Goal: Task Accomplishment & Management: Complete application form

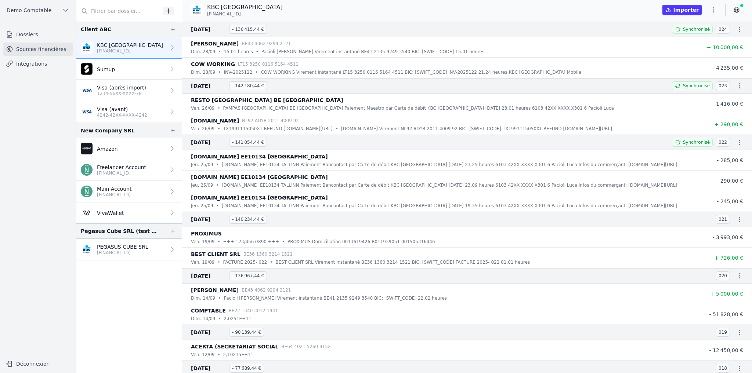
click at [33, 32] on link "Dossiers" at bounding box center [38, 34] width 70 height 13
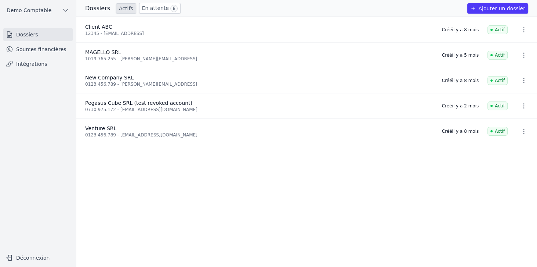
click at [500, 10] on button "Ajouter un dossier" at bounding box center [497, 8] width 61 height 10
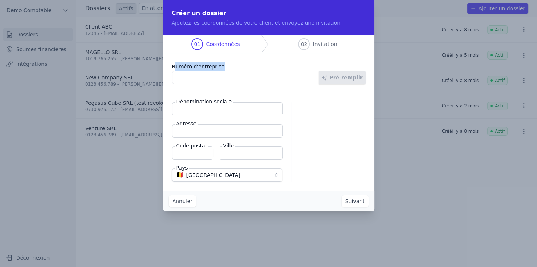
drag, startPoint x: 174, startPoint y: 65, endPoint x: 231, endPoint y: 68, distance: 57.7
click at [231, 68] on label "Numéro d'entreprise" at bounding box center [269, 66] width 194 height 9
drag, startPoint x: 312, startPoint y: 46, endPoint x: 340, endPoint y: 46, distance: 27.5
click at [340, 46] on div "02 Invitation" at bounding box center [317, 44] width 57 height 18
click at [236, 74] on input "Numéro d'entreprise" at bounding box center [245, 77] width 147 height 13
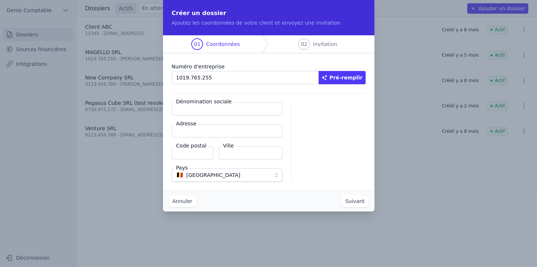
type input "1019.765.255"
click at [351, 77] on button "Pré-remplir" at bounding box center [342, 77] width 47 height 13
type input "MAGELLO SRL"
type input "[GEOGRAPHIC_DATA] 30/16"
type input "1050"
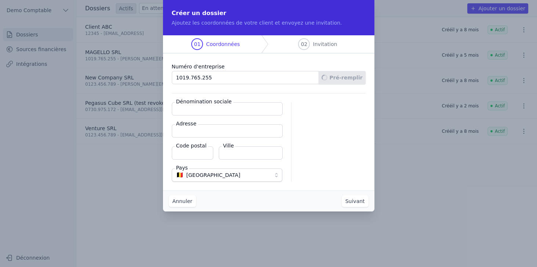
type input "Ixelles"
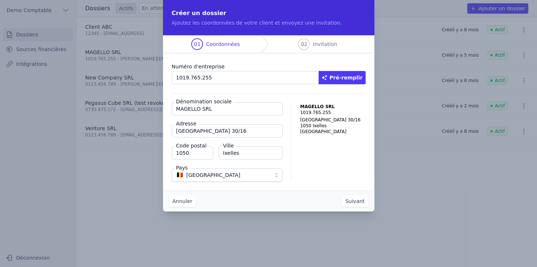
click at [363, 203] on button "Suivant" at bounding box center [355, 201] width 27 height 12
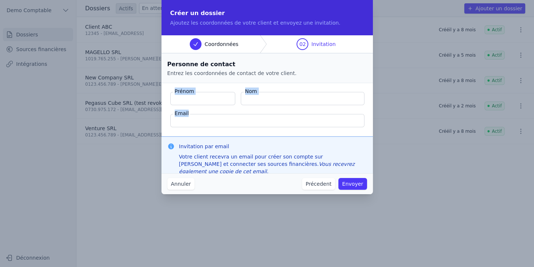
drag, startPoint x: 175, startPoint y: 90, endPoint x: 294, endPoint y: 112, distance: 120.6
click at [294, 112] on fieldset "Prénom Nom Email" at bounding box center [267, 109] width 211 height 53
drag, startPoint x: 179, startPoint y: 144, endPoint x: 253, endPoint y: 146, distance: 74.2
click at [253, 146] on h3 "Invitation par email" at bounding box center [273, 145] width 188 height 7
click at [188, 182] on button "Annuler" at bounding box center [180, 184] width 27 height 12
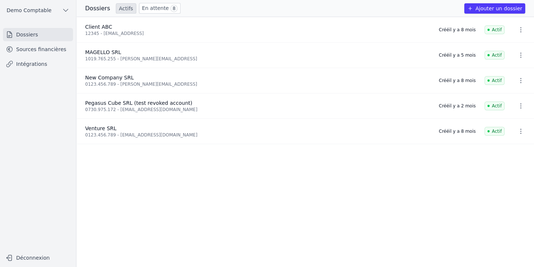
click at [33, 51] on link "Sources financières" at bounding box center [38, 49] width 70 height 13
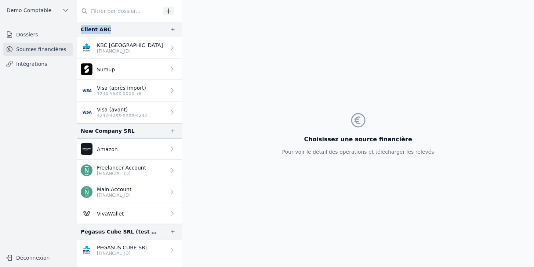
drag, startPoint x: 78, startPoint y: 30, endPoint x: 112, endPoint y: 30, distance: 33.8
click at [112, 30] on div "Client ABC" at bounding box center [128, 29] width 105 height 15
click at [122, 46] on p "KBC [GEOGRAPHIC_DATA]" at bounding box center [130, 44] width 66 height 7
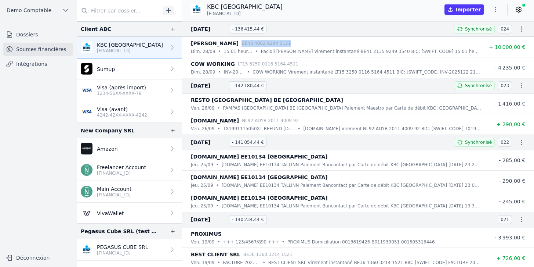
drag, startPoint x: 222, startPoint y: 43, endPoint x: 279, endPoint y: 39, distance: 57.4
click at [279, 39] on div "[PERSON_NAME] BE43 4062 9294 2121" at bounding box center [336, 43] width 290 height 9
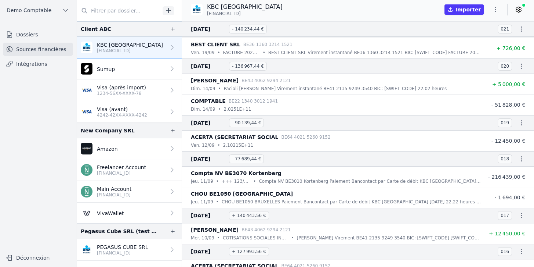
scroll to position [294, 0]
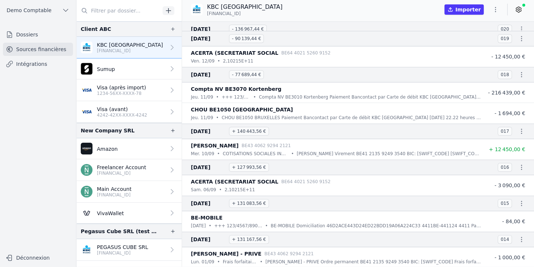
click at [516, 10] on icon at bounding box center [518, 9] width 7 height 7
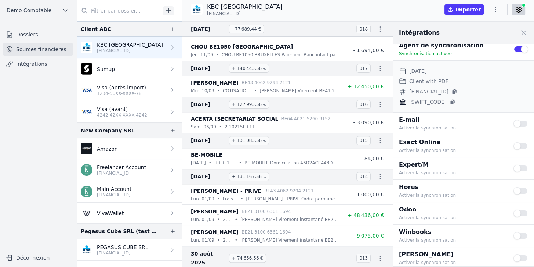
scroll to position [7, 0]
drag, startPoint x: 401, startPoint y: 184, endPoint x: 438, endPoint y: 187, distance: 37.2
click at [438, 187] on p "Horus" at bounding box center [452, 185] width 106 height 9
drag, startPoint x: 408, startPoint y: 206, endPoint x: 436, endPoint y: 209, distance: 28.1
click at [436, 209] on p "Odoo" at bounding box center [452, 208] width 106 height 9
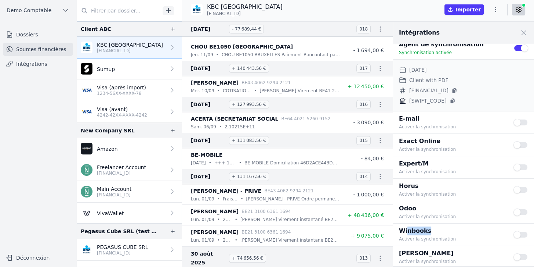
drag, startPoint x: 428, startPoint y: 230, endPoint x: 441, endPoint y: 228, distance: 12.6
click at [441, 228] on p "Winbooks" at bounding box center [452, 230] width 106 height 9
click at [123, 70] on link "Sumup" at bounding box center [128, 68] width 105 height 21
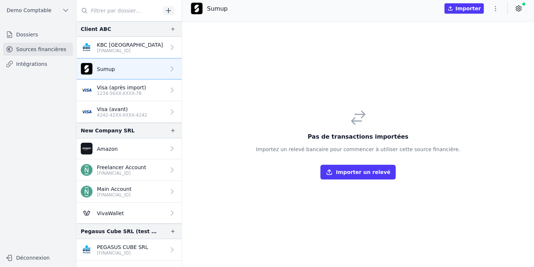
click at [107, 111] on p "Visa (avant)" at bounding box center [122, 108] width 50 height 7
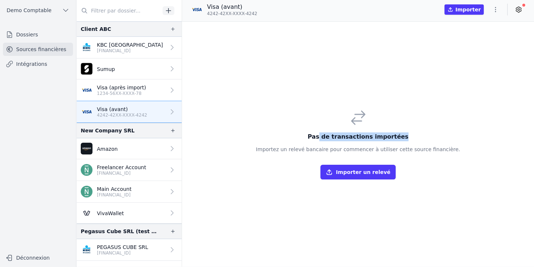
drag, startPoint x: 327, startPoint y: 140, endPoint x: 412, endPoint y: 137, distance: 84.9
click at [412, 137] on h3 "Pas de transactions importées" at bounding box center [358, 136] width 204 height 9
drag, startPoint x: 319, startPoint y: 136, endPoint x: 404, endPoint y: 136, distance: 84.8
click at [404, 136] on h3 "Pas de transactions importées" at bounding box center [358, 136] width 204 height 9
click at [127, 93] on p "1234-56XX-XXXX-78" at bounding box center [121, 93] width 49 height 6
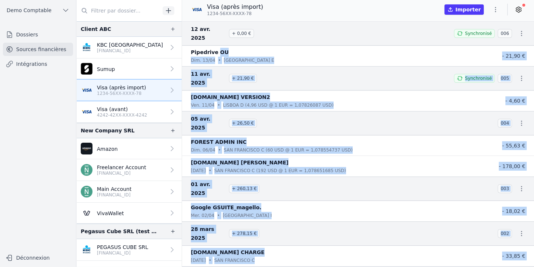
drag, startPoint x: 215, startPoint y: 42, endPoint x: 251, endPoint y: 221, distance: 182.4
click at [251, 221] on nav "[DATE] + 0,00 € Synchronisé 006 Pipedrive OU [DATE] • [GEOGRAPHIC_DATA] E - 21,…" at bounding box center [358, 143] width 352 height 245
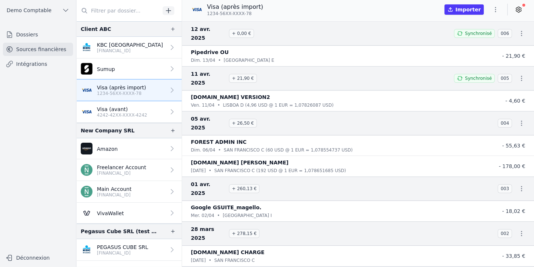
click at [273, 7] on div "Visa (après import) 1234-56XX-XXXX-78 Importer" at bounding box center [358, 10] width 352 height 14
click at [519, 119] on icon "button" at bounding box center [521, 122] width 7 height 7
click at [517, 10] on div at bounding box center [267, 133] width 534 height 267
click at [517, 10] on icon at bounding box center [518, 9] width 7 height 7
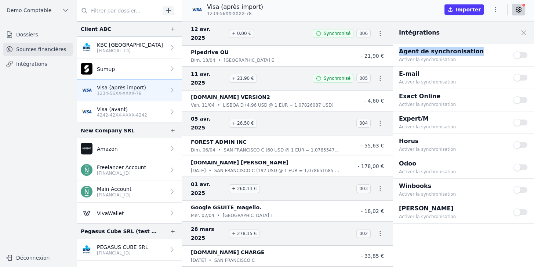
drag, startPoint x: 397, startPoint y: 52, endPoint x: 472, endPoint y: 46, distance: 74.8
click at [472, 46] on div "Agent de synchronisation Activer la synchronisation Use setting" at bounding box center [463, 55] width 141 height 22
click at [48, 123] on nav "Dossiers Sources financières Intégrations" at bounding box center [38, 136] width 64 height 216
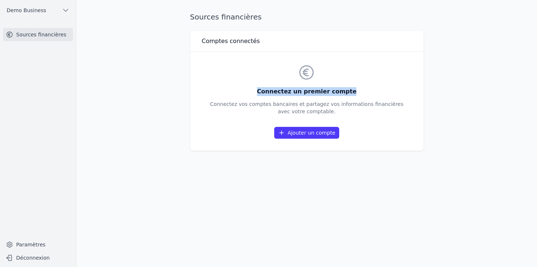
drag, startPoint x: 265, startPoint y: 90, endPoint x: 355, endPoint y: 95, distance: 89.7
click at [355, 95] on h3 "Connectez un premier compte" at bounding box center [306, 91] width 193 height 9
click at [311, 133] on link "Ajouter un compte" at bounding box center [306, 133] width 65 height 12
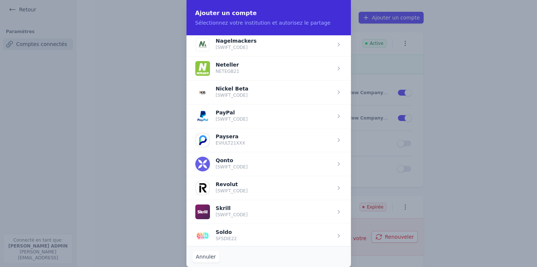
scroll to position [767, 0]
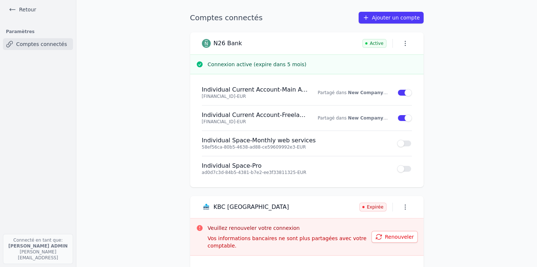
click at [21, 10] on link "Retour" at bounding box center [22, 9] width 33 height 10
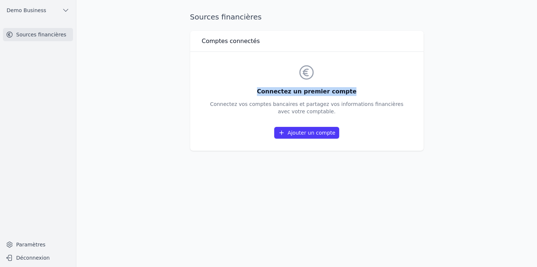
drag, startPoint x: 265, startPoint y: 88, endPoint x: 365, endPoint y: 94, distance: 99.6
click at [365, 94] on h3 "Connectez un premier compte" at bounding box center [306, 91] width 193 height 9
